Goal: Information Seeking & Learning: Find specific fact

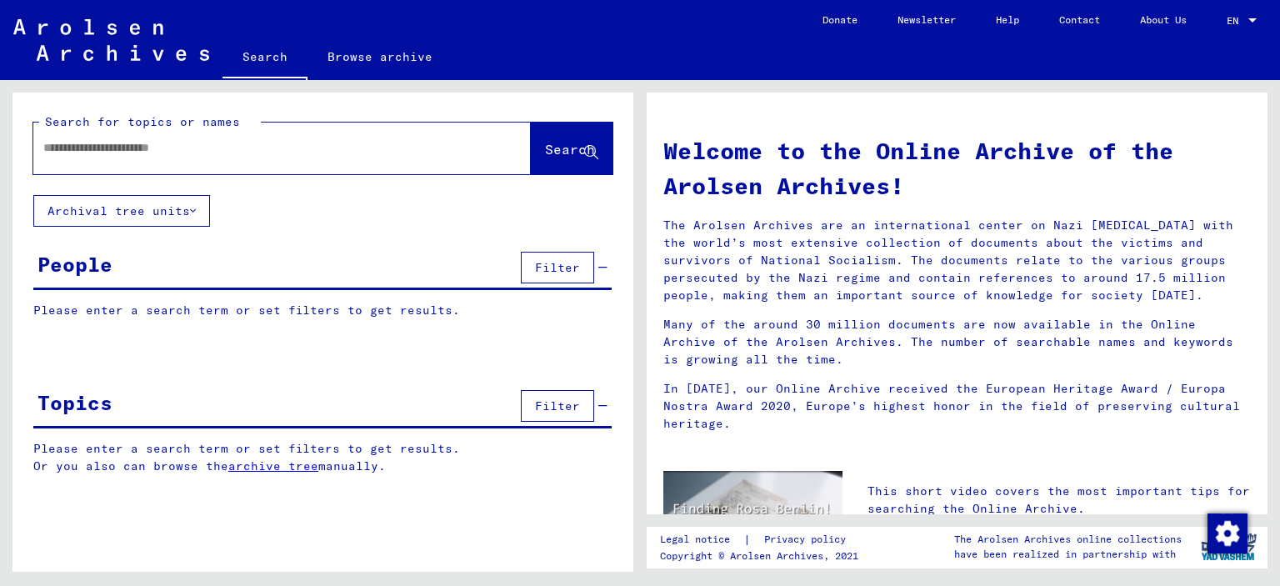
click at [268, 156] on input "text" at bounding box center [262, 148] width 438 height 18
type input "*******"
click at [554, 148] on span "Search" at bounding box center [570, 149] width 50 height 17
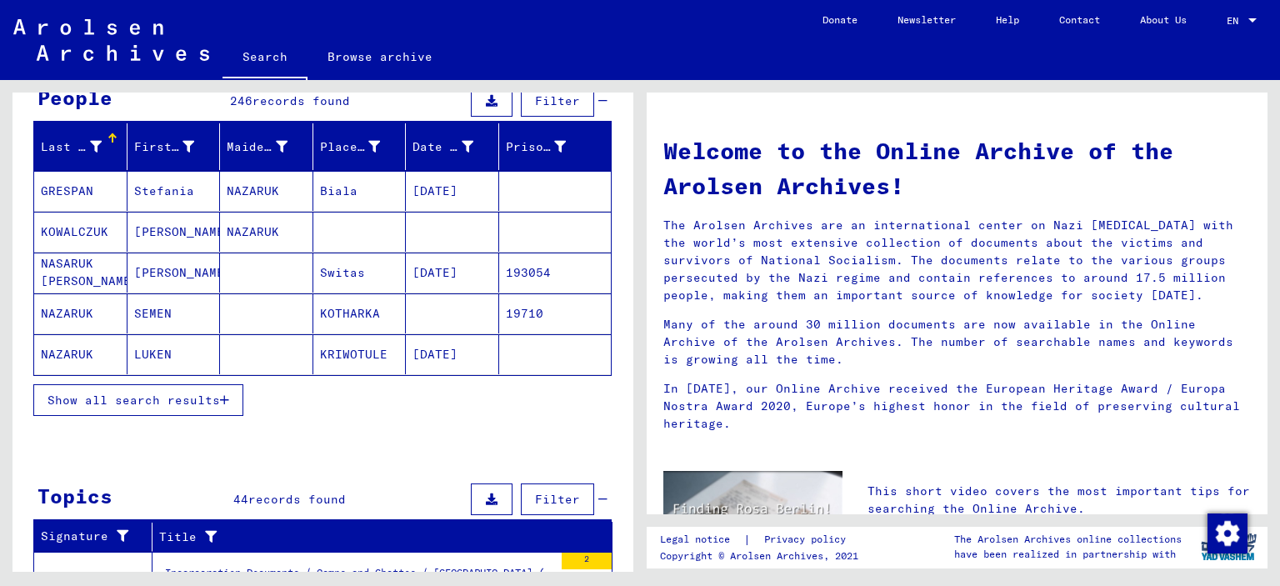
scroll to position [83, 0]
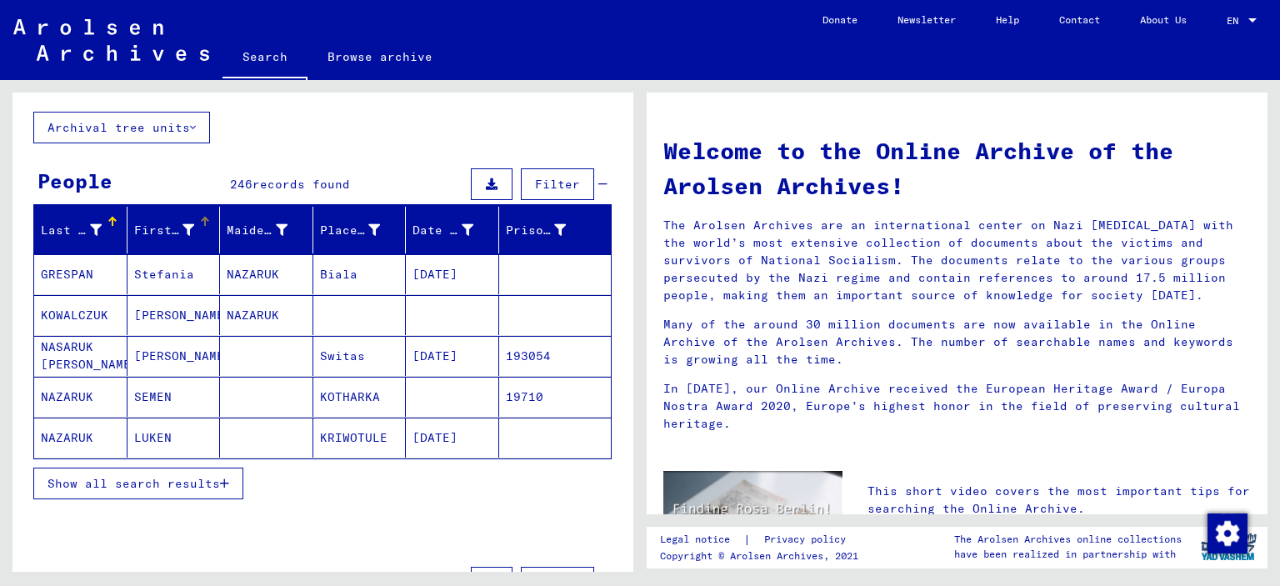
click at [188, 238] on div "First Name" at bounding box center [177, 230] width 86 height 27
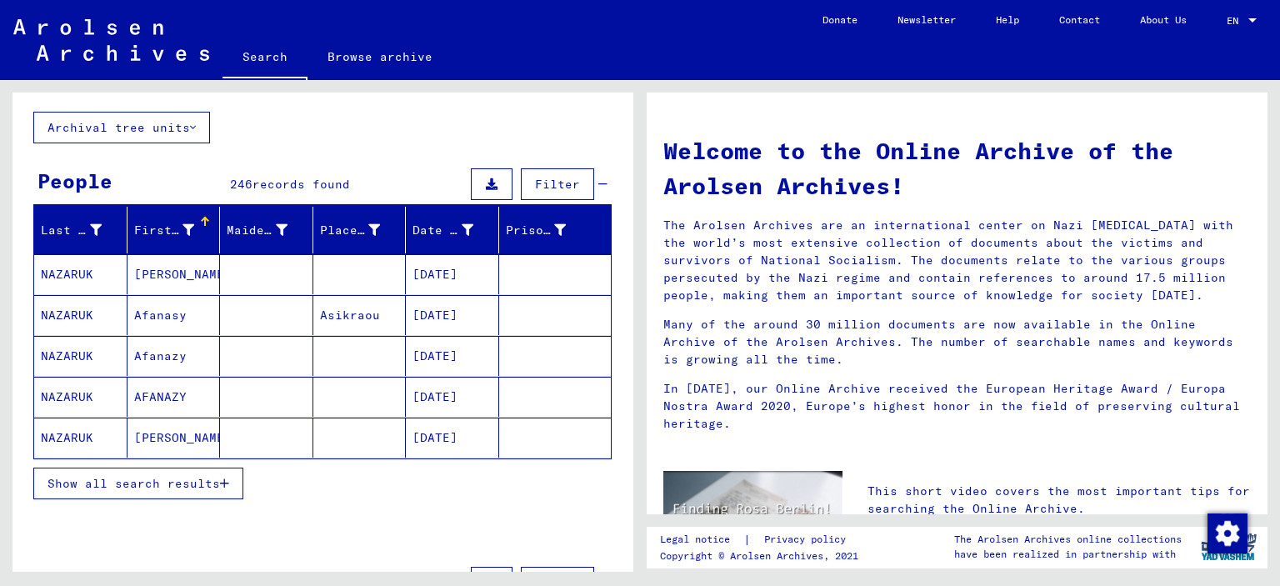
click at [184, 238] on div "First Name" at bounding box center [177, 230] width 86 height 27
click at [183, 226] on icon at bounding box center [189, 230] width 12 height 12
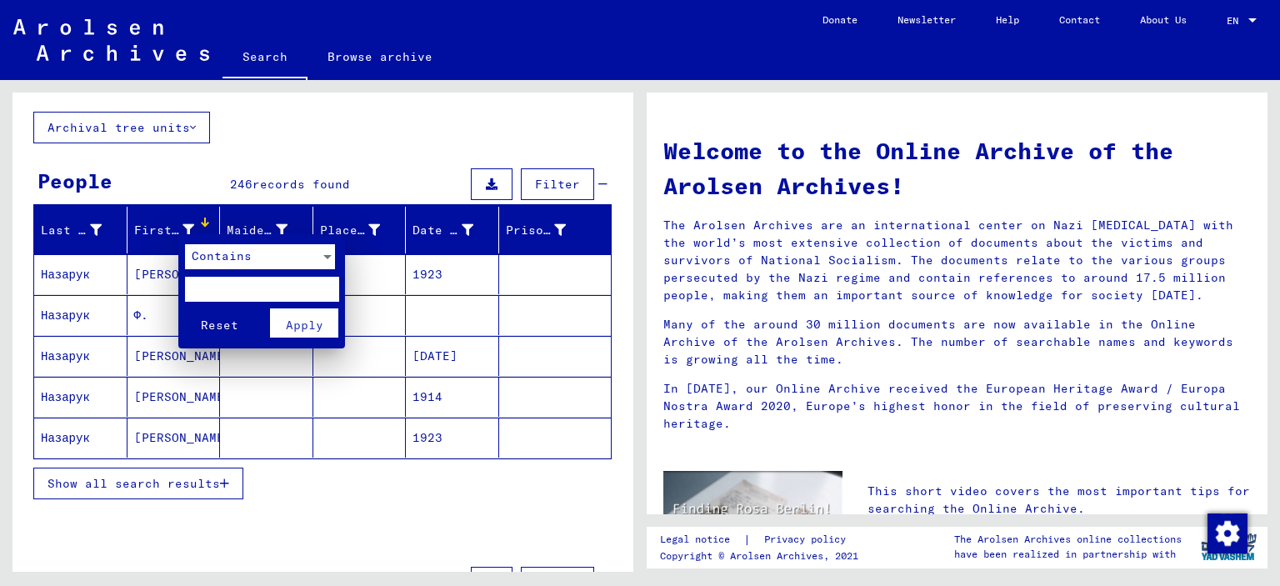
click at [198, 296] on input "text" at bounding box center [262, 289] width 154 height 25
type input "**"
click at [329, 255] on div at bounding box center [327, 257] width 8 height 4
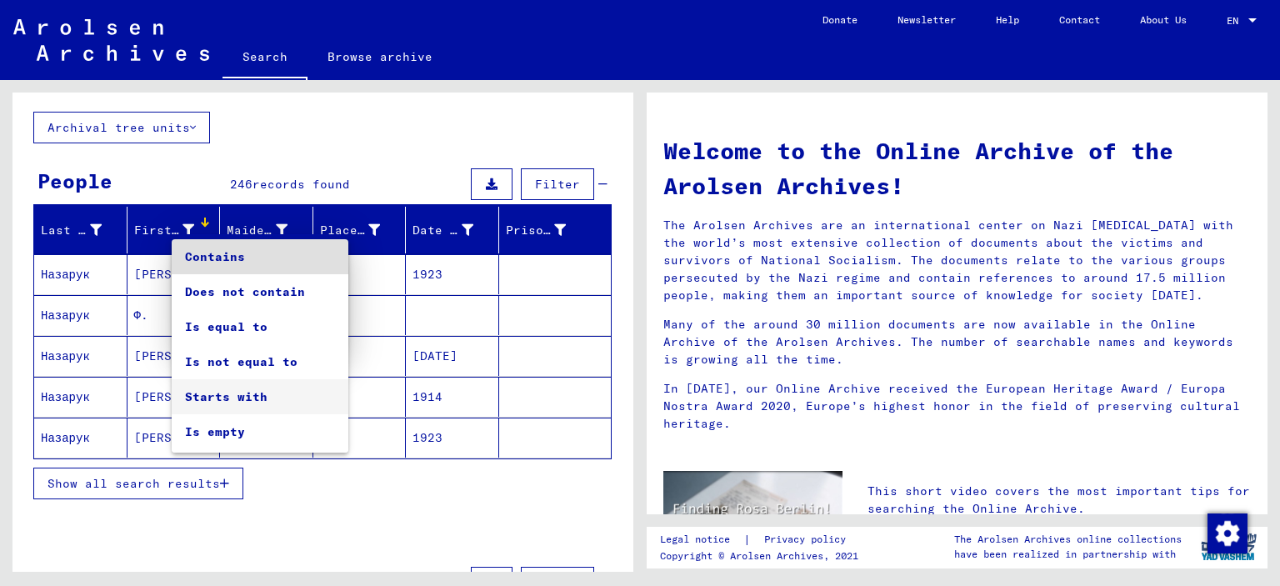
click at [245, 395] on span "Starts with" at bounding box center [260, 396] width 150 height 35
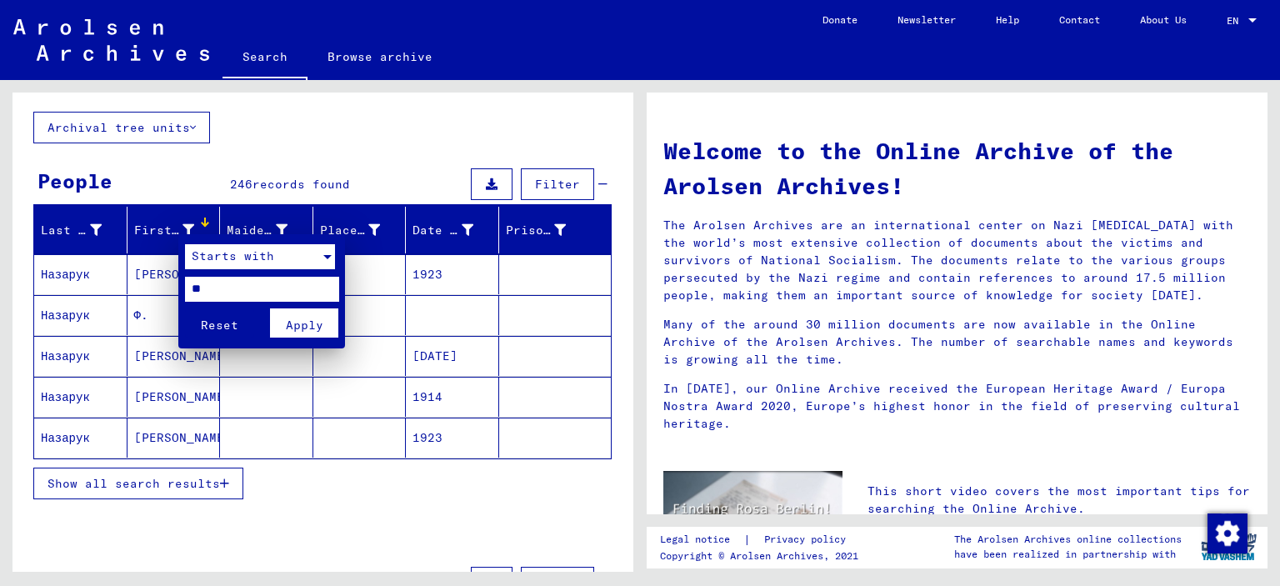
click at [275, 323] on button "Apply" at bounding box center [304, 322] width 69 height 29
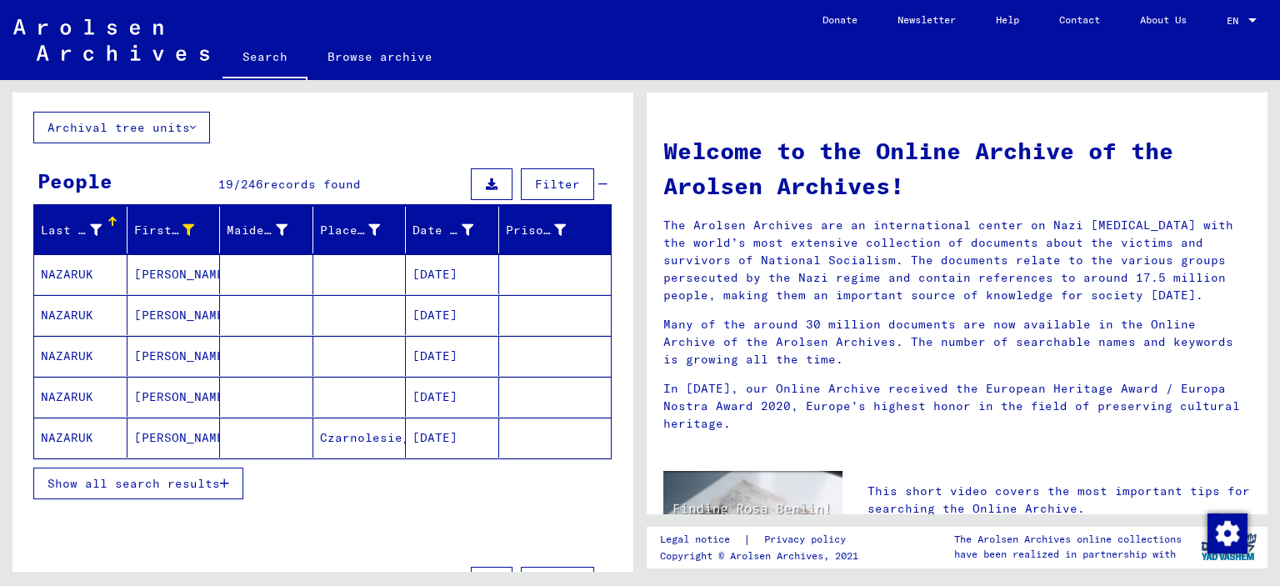
click at [170, 476] on span "Show all search results" at bounding box center [134, 483] width 173 height 15
